Goal: Task Accomplishment & Management: Use online tool/utility

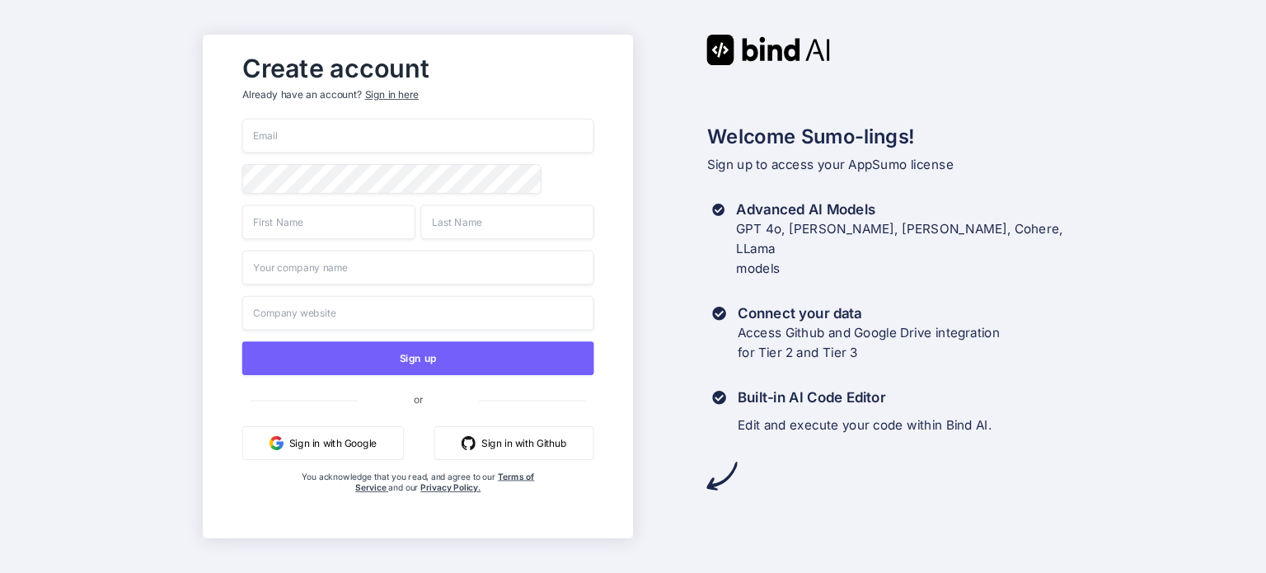
click at [443, 148] on input "email" at bounding box center [418, 136] width 352 height 35
type input "[EMAIL_ADDRESS][DOMAIN_NAME]"
type input "Mike Lester"
type input "Rosales"
type input "Mrdzyn Studio"
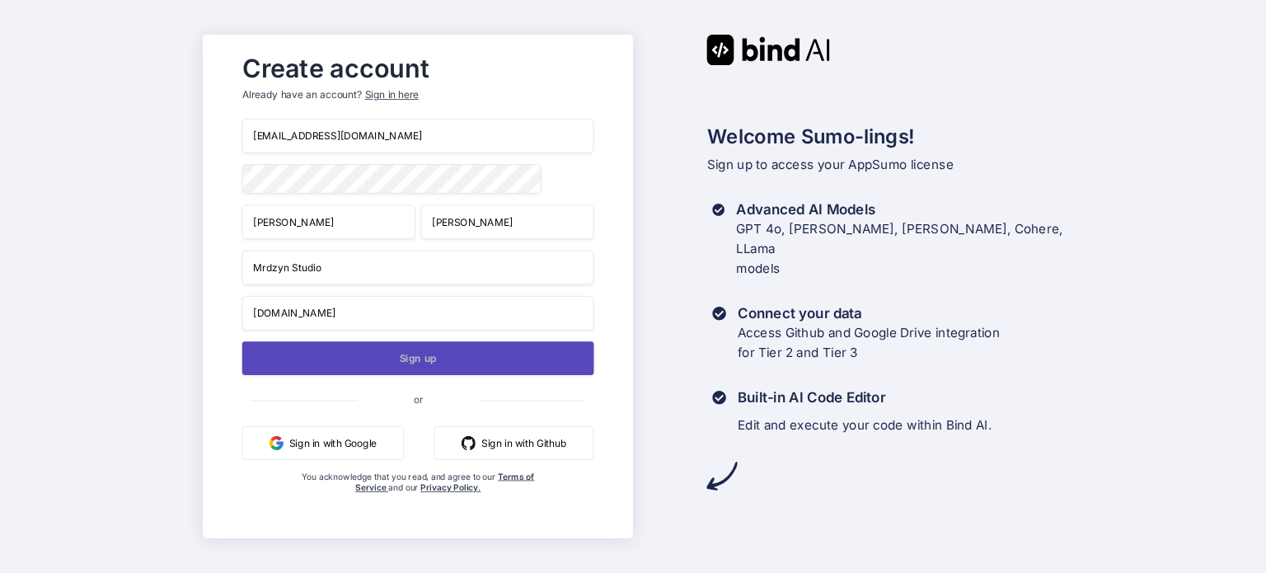
type input "mrdzyn.com"
click at [377, 364] on button "Sign up" at bounding box center [418, 358] width 352 height 34
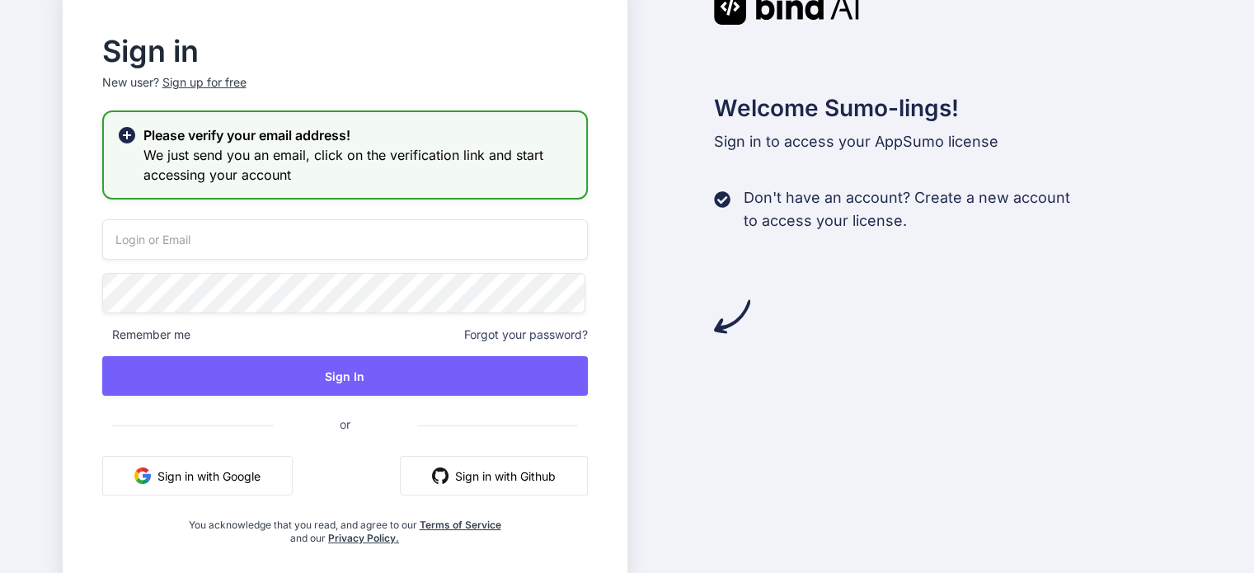
type input "[EMAIL_ADDRESS][DOMAIN_NAME]"
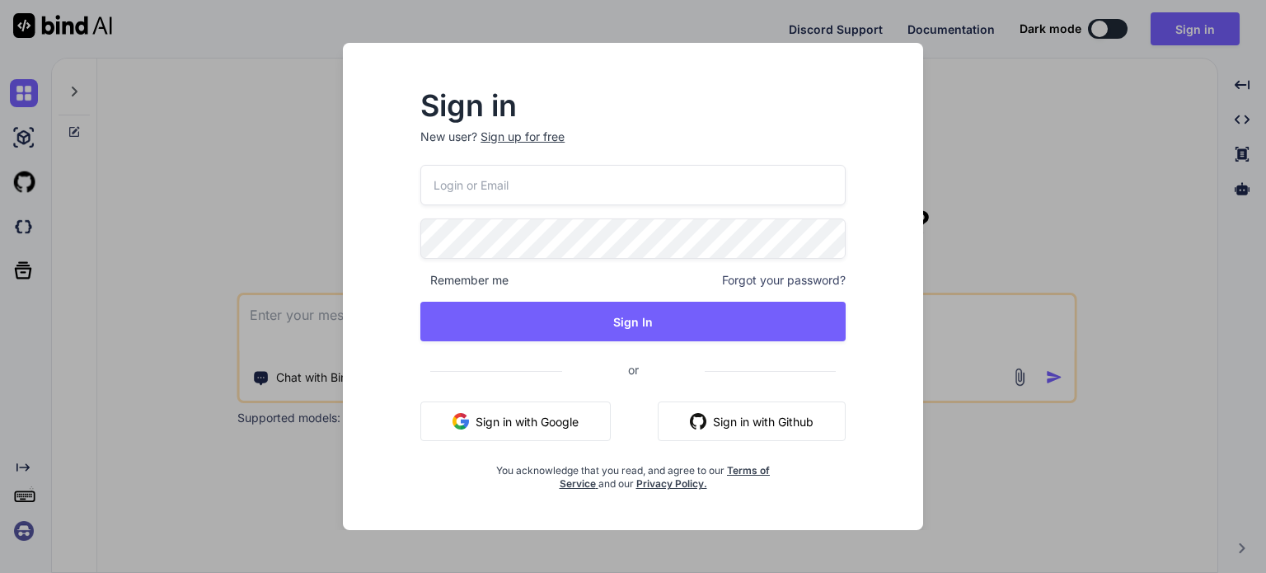
click at [420, 165] on div at bounding box center [420, 165] width 0 height 0
type input "[EMAIL_ADDRESS][DOMAIN_NAME]"
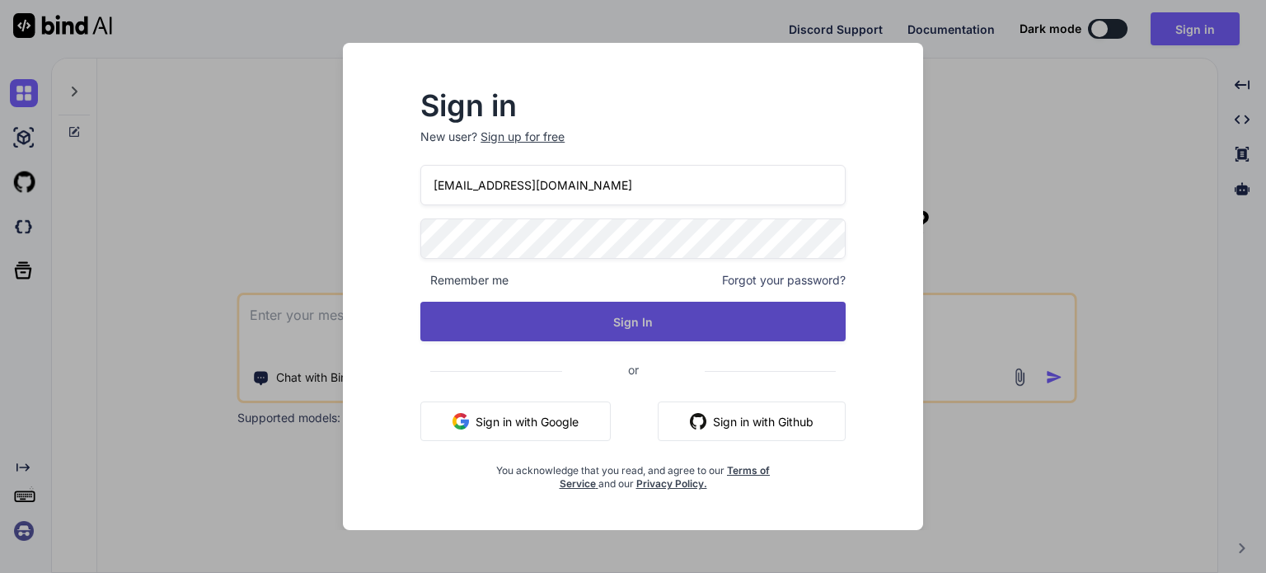
click at [653, 314] on button "Sign In" at bounding box center [632, 322] width 425 height 40
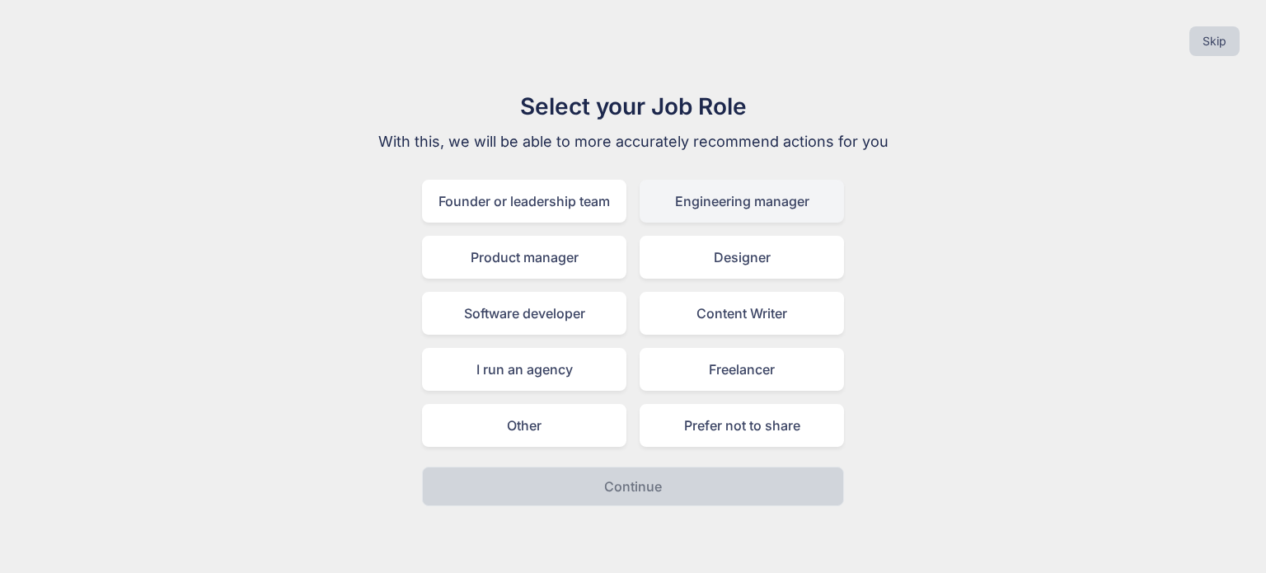
click at [764, 215] on div "Engineering manager" at bounding box center [742, 201] width 204 height 43
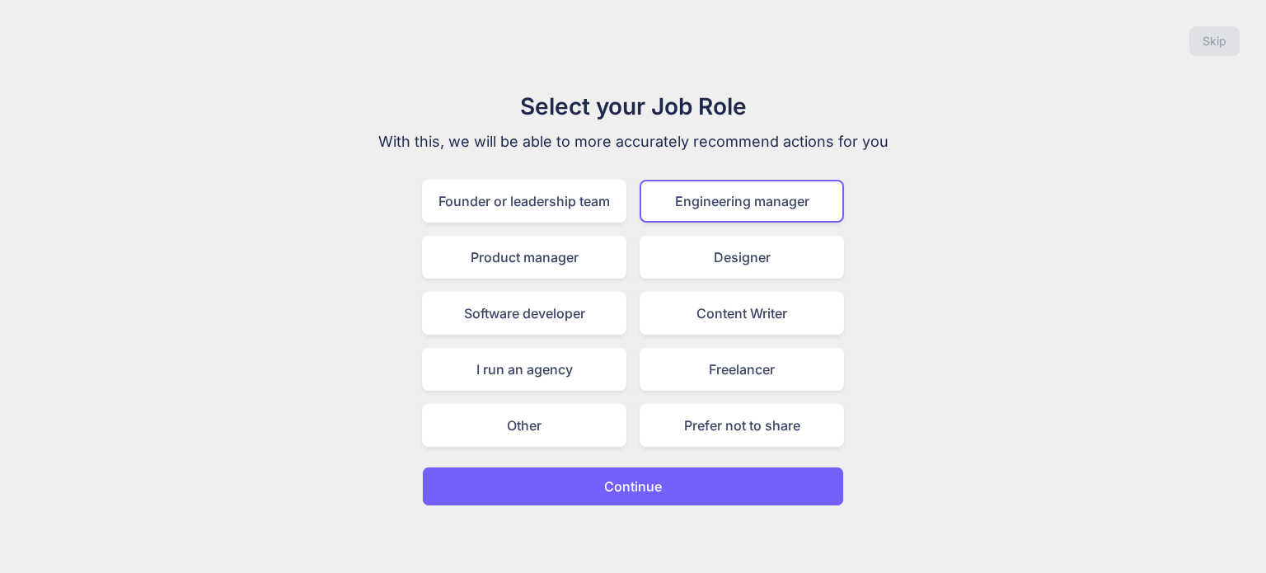
click at [702, 492] on button "Continue" at bounding box center [633, 487] width 422 height 40
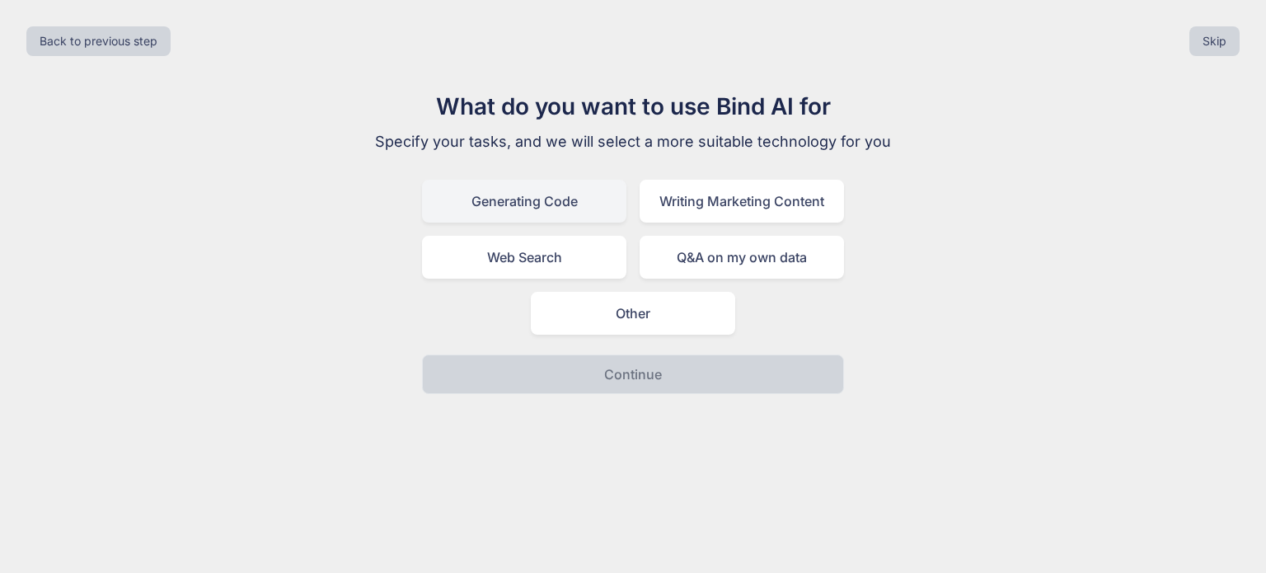
click at [594, 210] on div "Generating Code" at bounding box center [524, 201] width 204 height 43
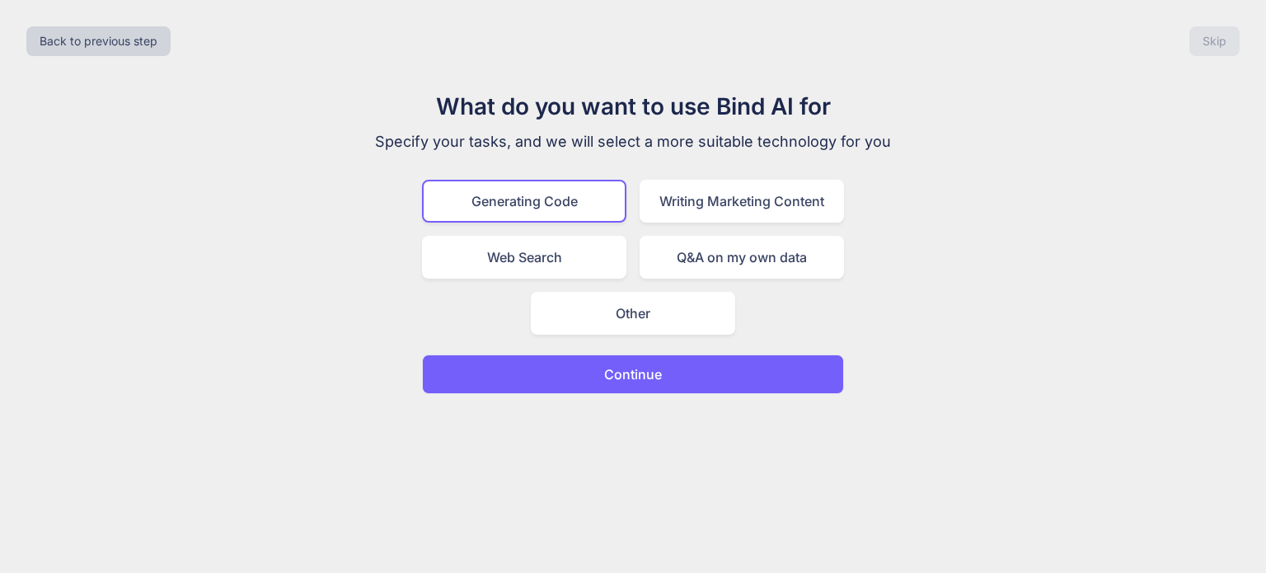
click at [600, 373] on button "Continue" at bounding box center [633, 374] width 422 height 40
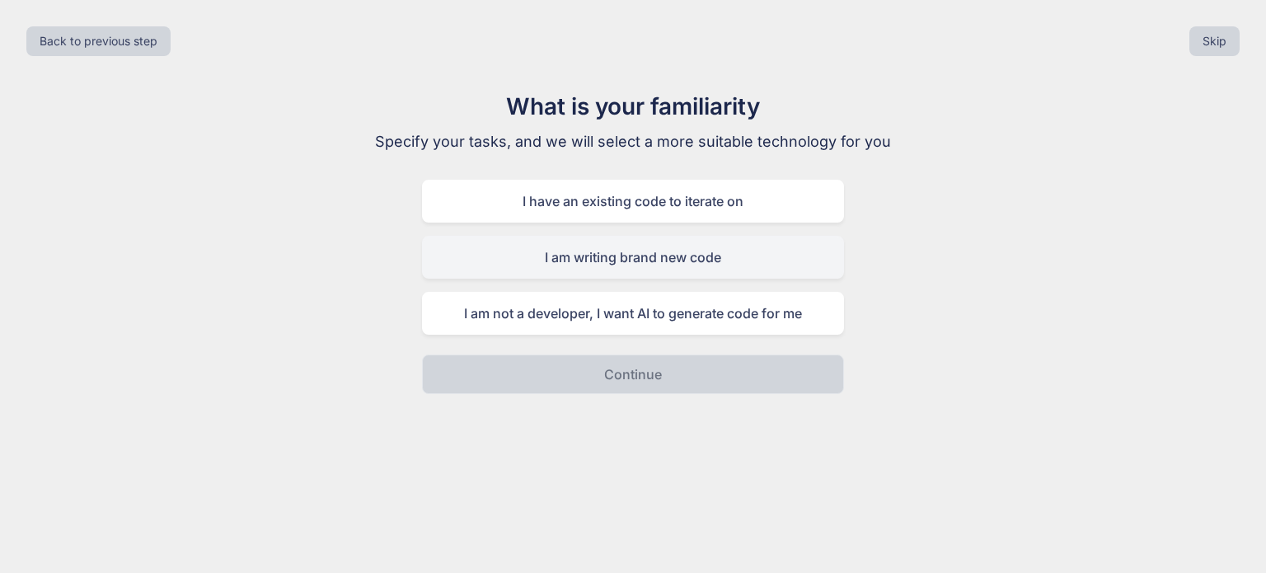
click at [679, 271] on div "I am writing brand new code" at bounding box center [633, 257] width 422 height 43
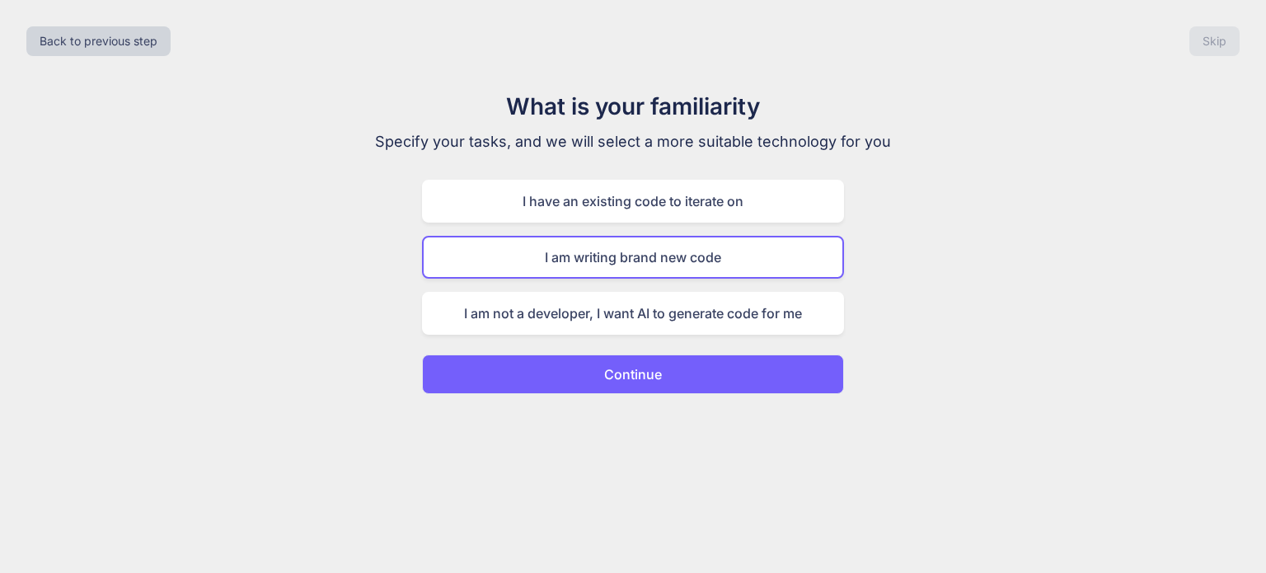
click at [662, 371] on button "Continue" at bounding box center [633, 374] width 422 height 40
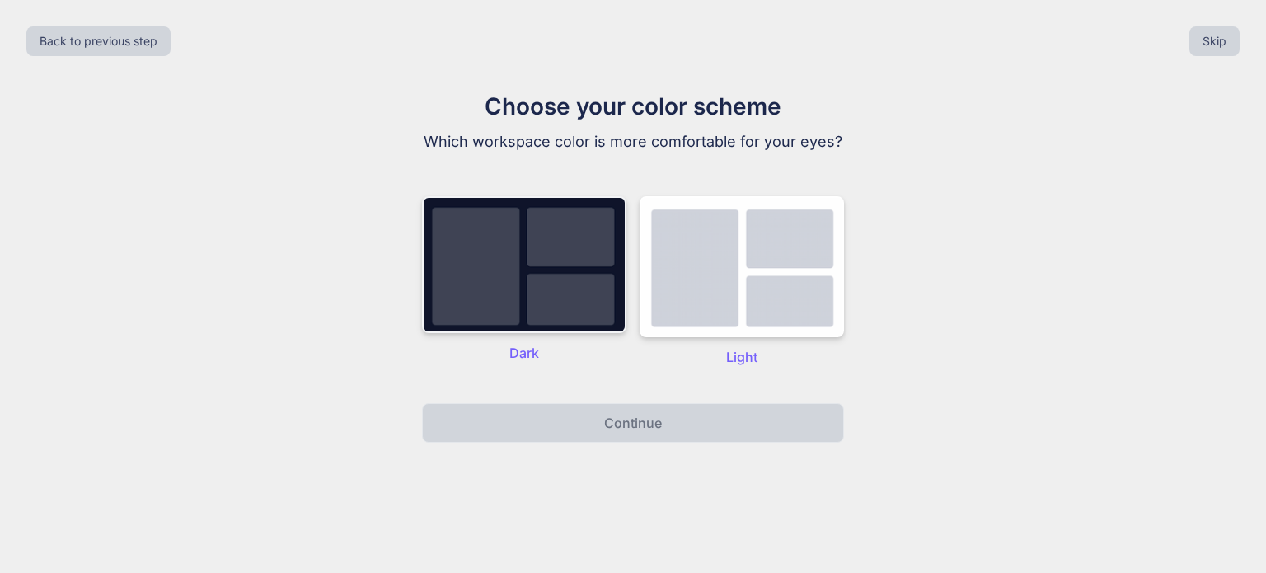
click at [597, 325] on img at bounding box center [524, 264] width 204 height 137
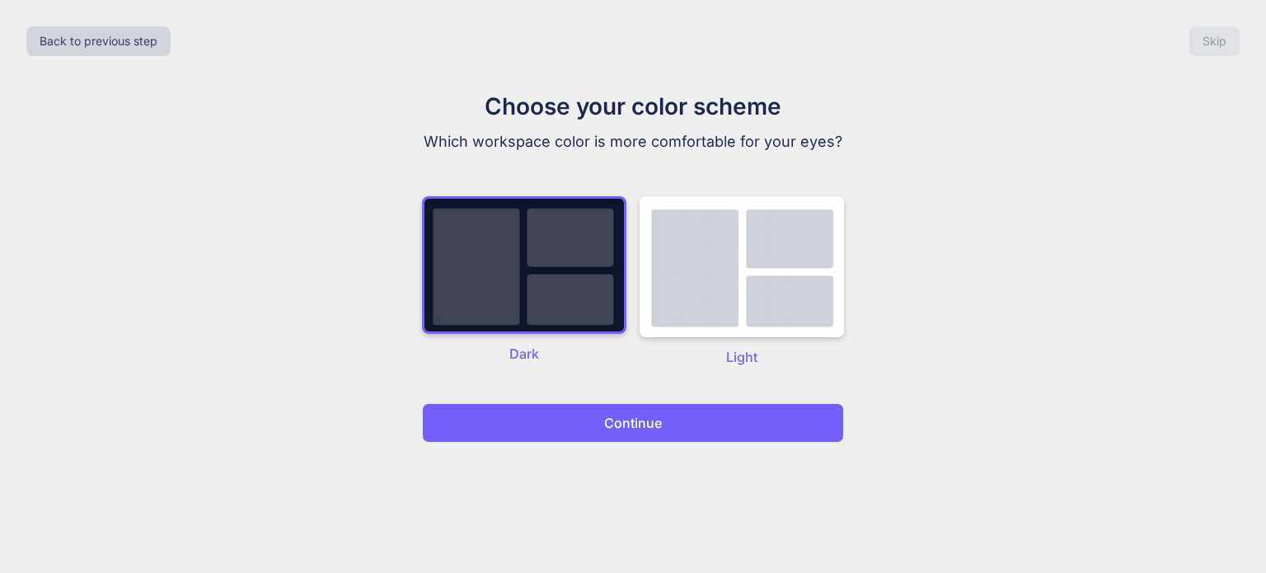
click at [622, 403] on button "Continue" at bounding box center [633, 423] width 422 height 40
click at [622, 407] on button "Continue" at bounding box center [633, 423] width 422 height 40
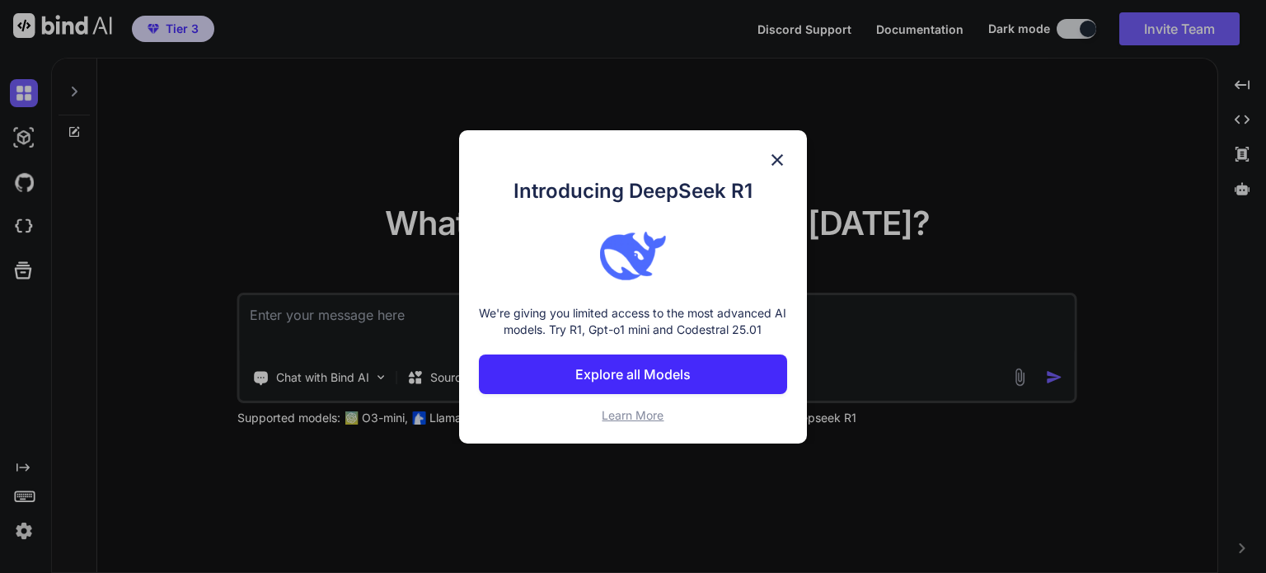
type textarea "x"
click at [680, 375] on p "Explore all Models" at bounding box center [632, 374] width 115 height 20
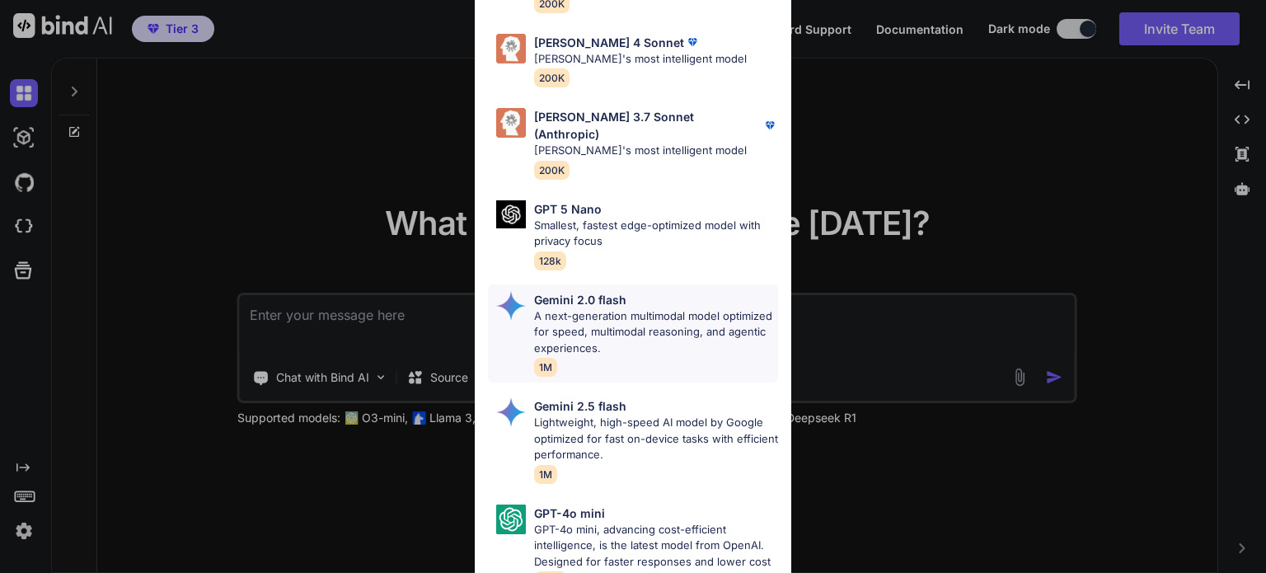
scroll to position [857, 0]
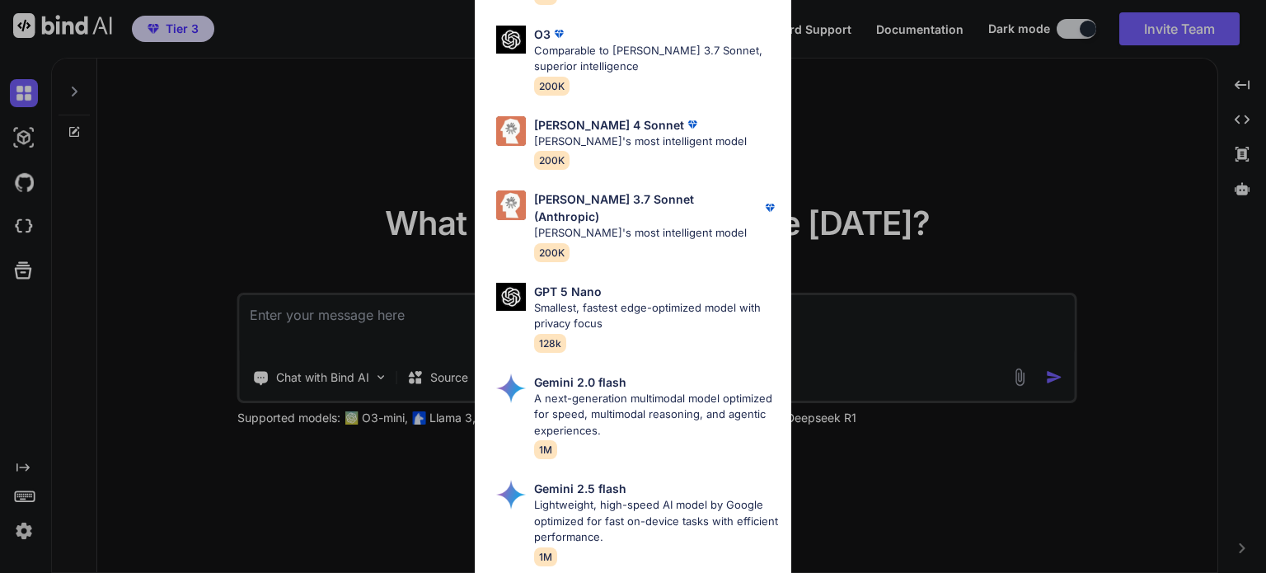
click at [924, 129] on div "All GPT 5 Mini Smaller, fast variant balancing speed and capability for light t…" at bounding box center [633, 286] width 1266 height 573
